Goal: Find specific page/section: Find specific page/section

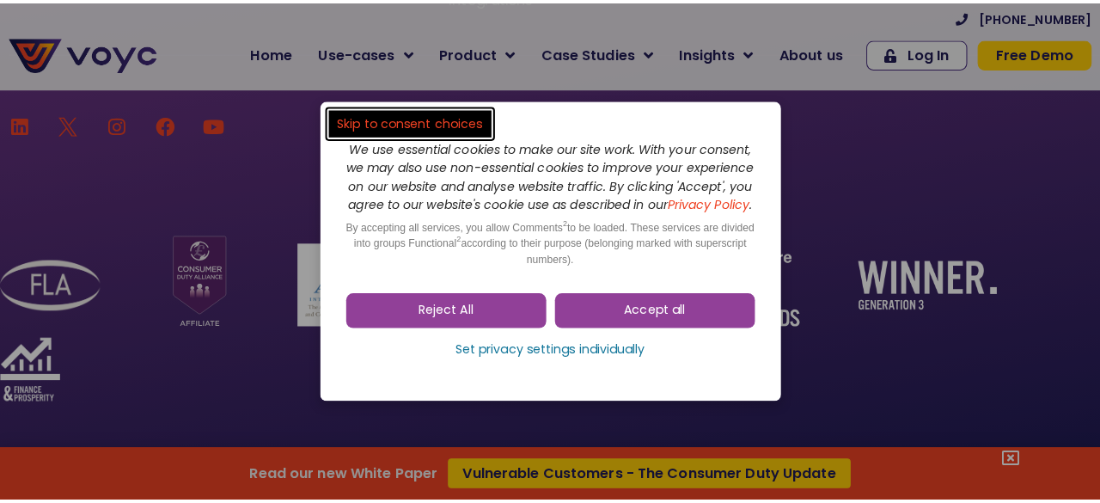
scroll to position [11544, 0]
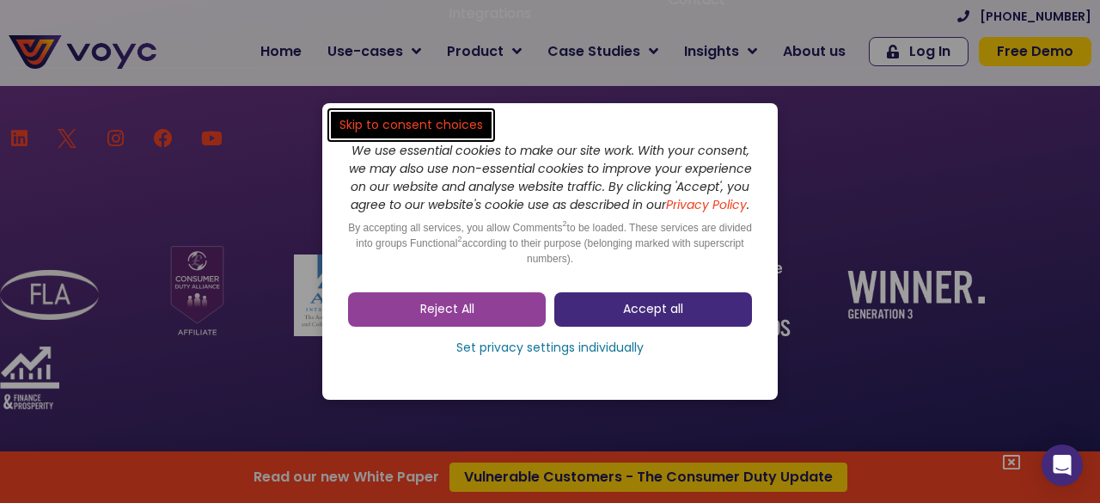
click at [643, 318] on span "Accept all" at bounding box center [653, 309] width 60 height 17
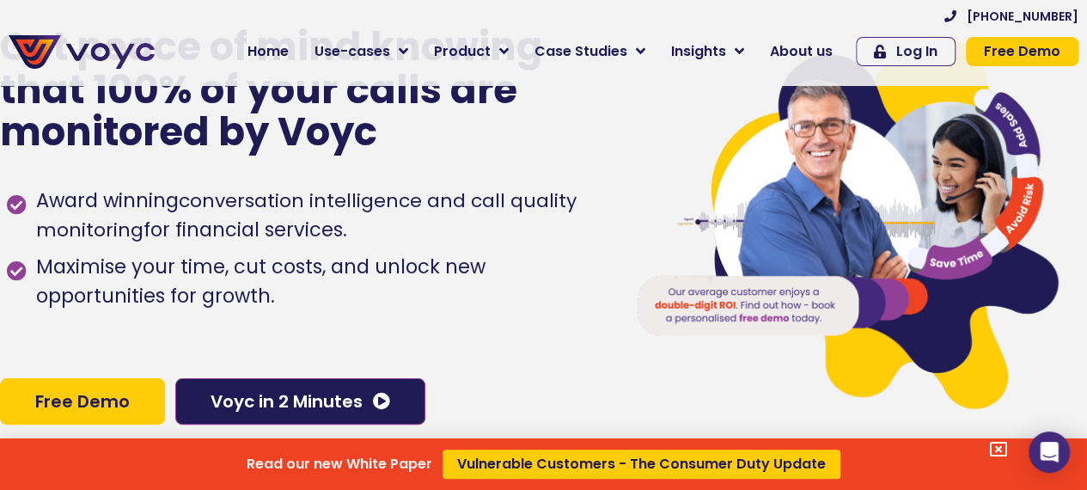
scroll to position [0, 0]
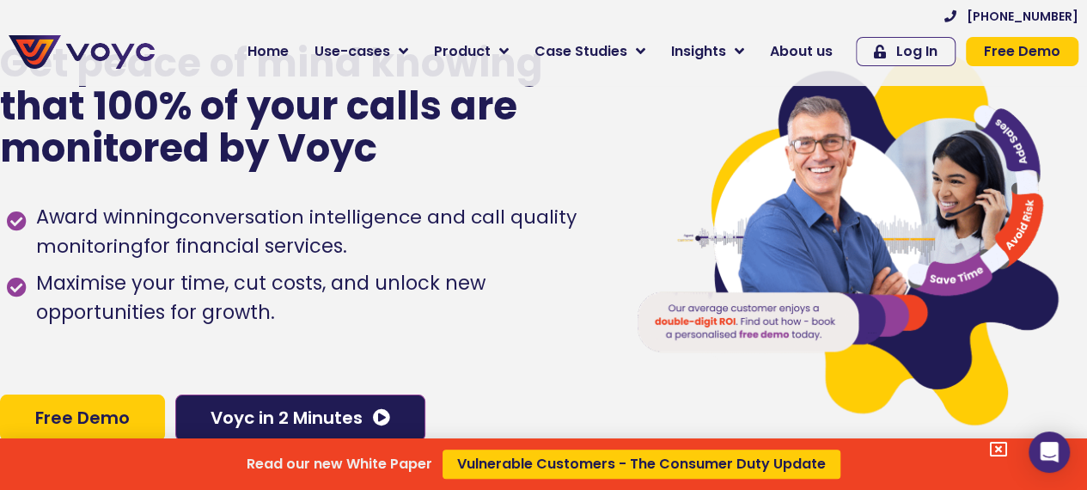
click at [814, 58] on div "Read our new White Paper Vulnerable Customers - The Consumer Duty Update" at bounding box center [543, 245] width 1087 height 490
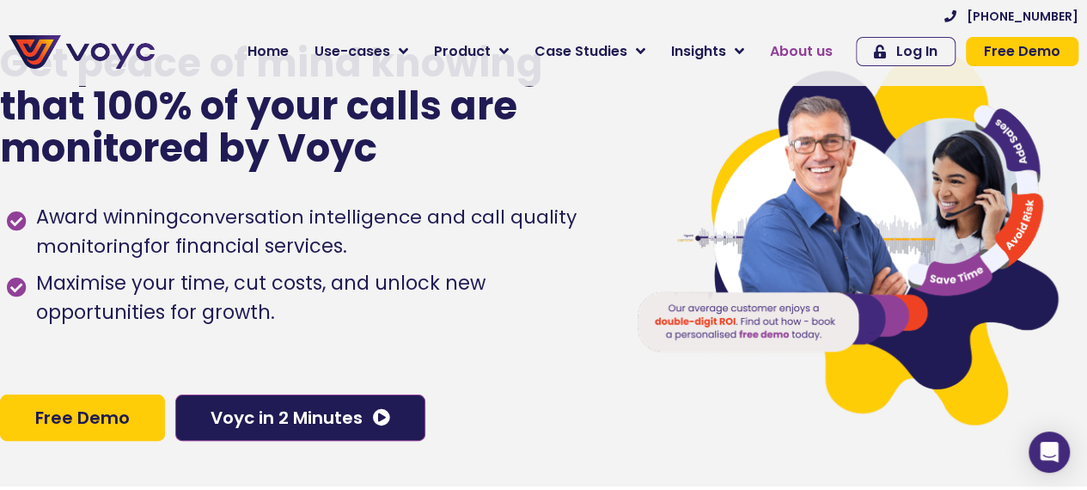
click at [815, 52] on span "About us" at bounding box center [801, 51] width 63 height 21
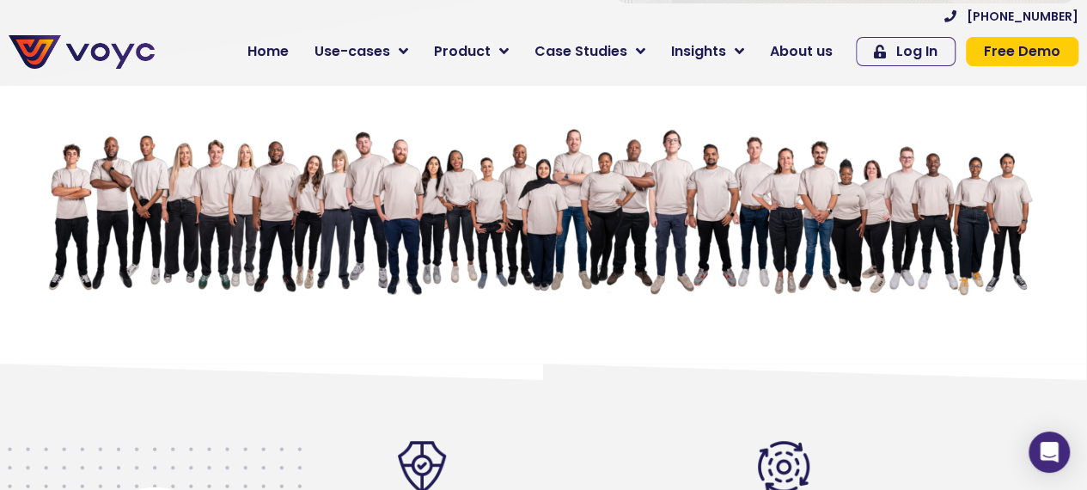
scroll to position [0, 9]
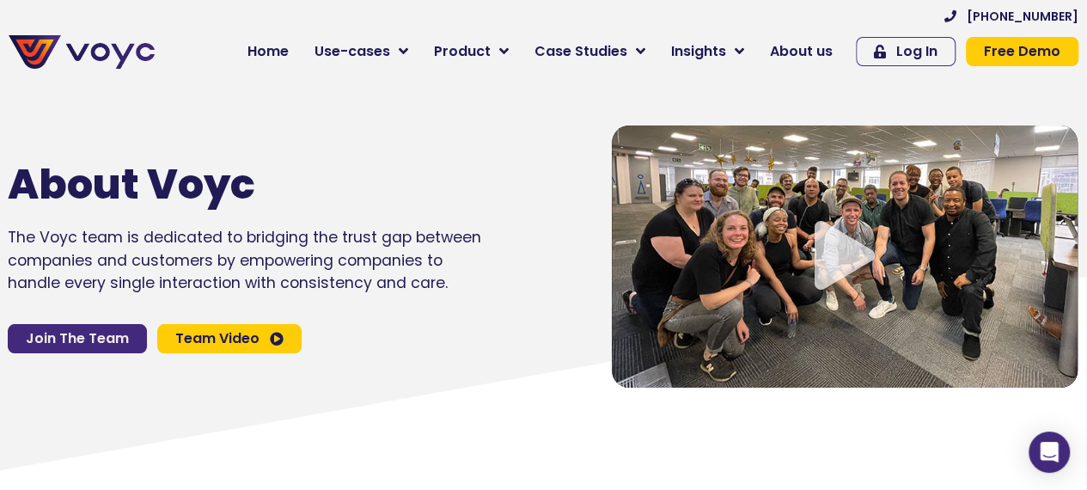
click at [54, 335] on span "Join The Team" at bounding box center [77, 339] width 103 height 14
